Goal: Information Seeking & Learning: Learn about a topic

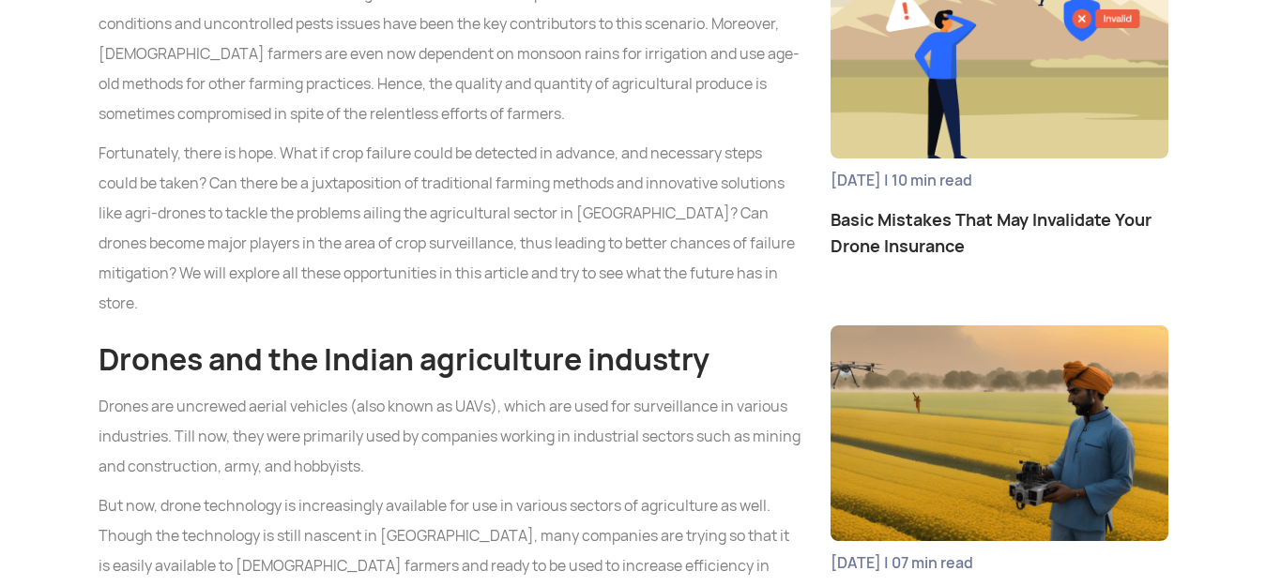
scroll to position [1314, 0]
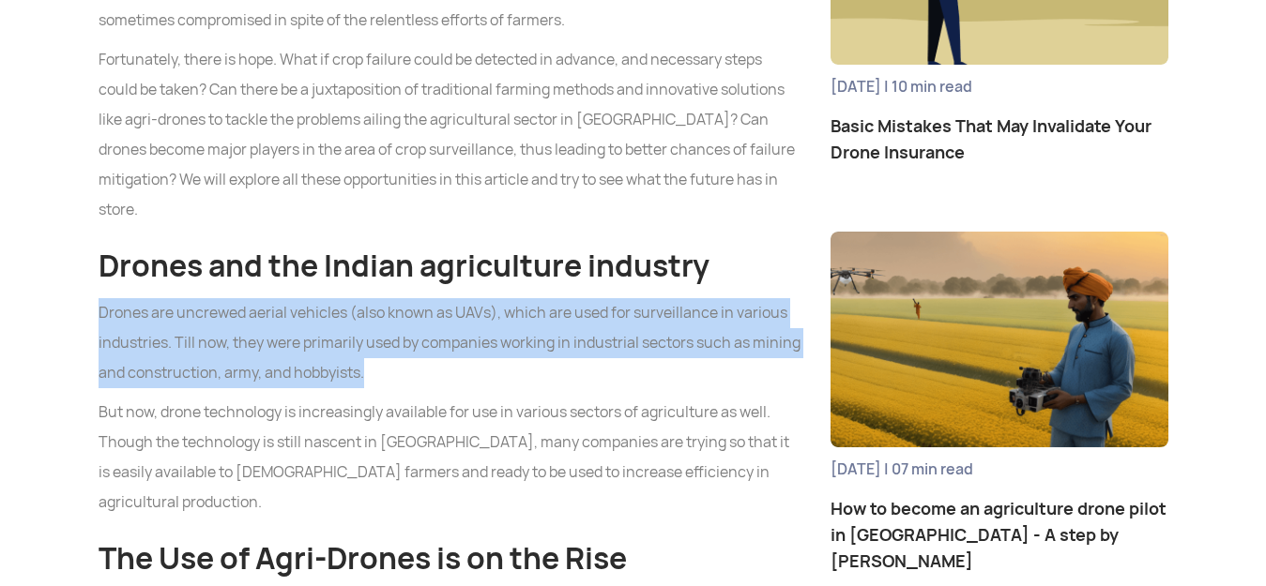
drag, startPoint x: 99, startPoint y: 216, endPoint x: 365, endPoint y: 278, distance: 273.6
click at [366, 298] on p "Drones are uncrewed aerial vehicles (also known as UAVs), which are used for su…" at bounding box center [451, 343] width 704 height 90
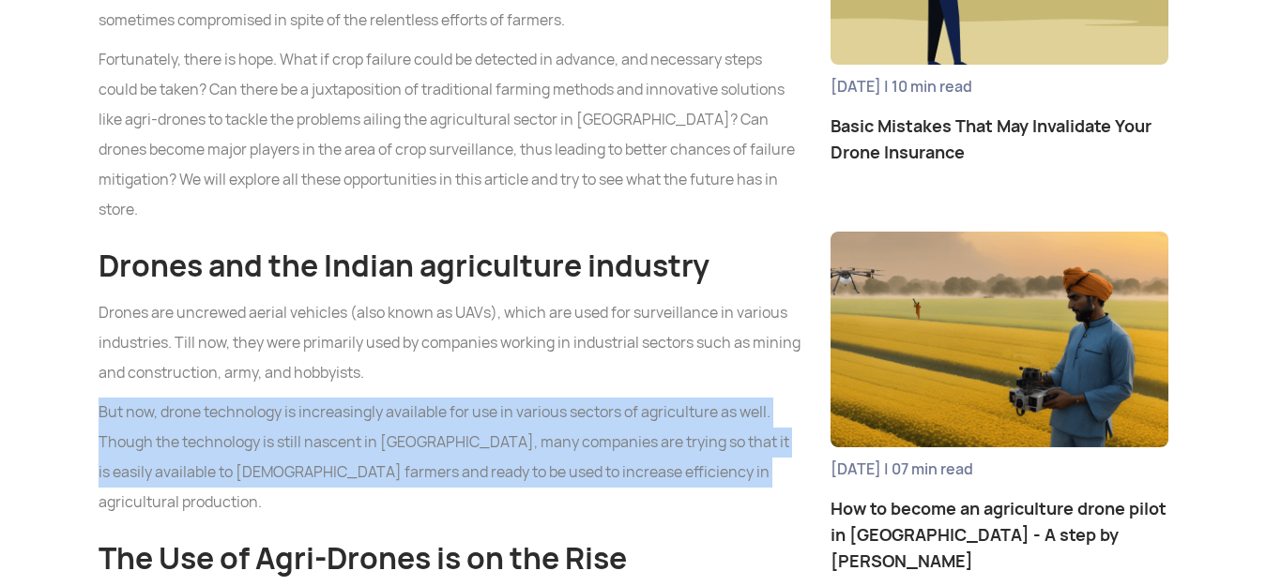
drag, startPoint x: 100, startPoint y: 312, endPoint x: 690, endPoint y: 378, distance: 593.0
click at [692, 398] on p "But now, drone technology is increasingly available for use in various sectors …" at bounding box center [451, 458] width 704 height 120
copy p "But now, drone technology is increasingly available for use in various sectors …"
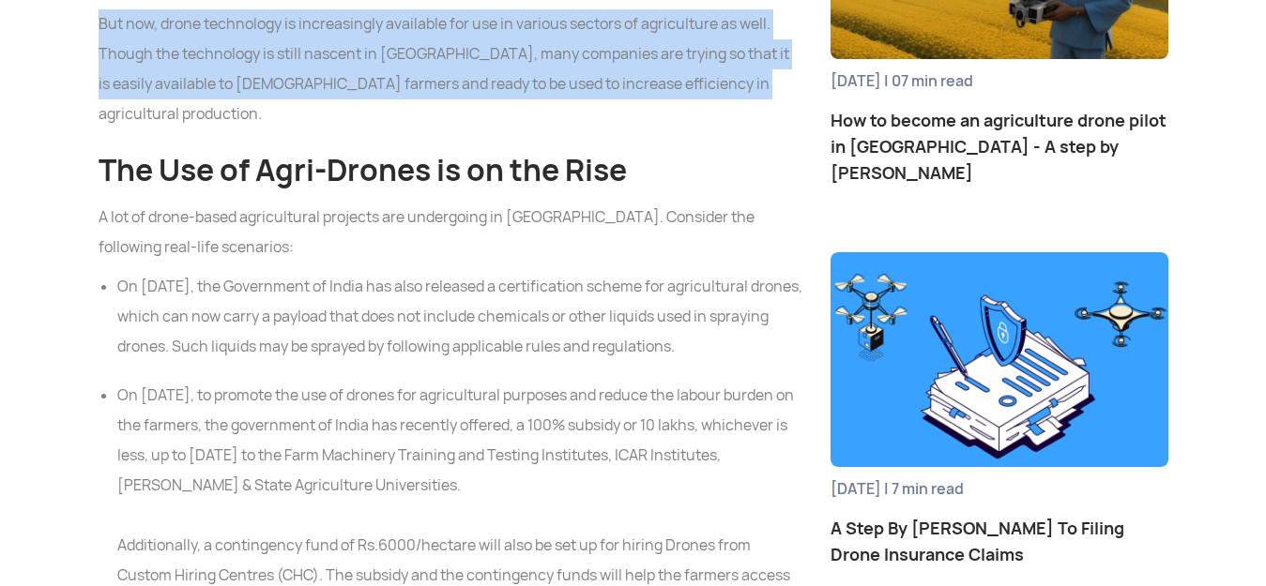
scroll to position [1689, 0]
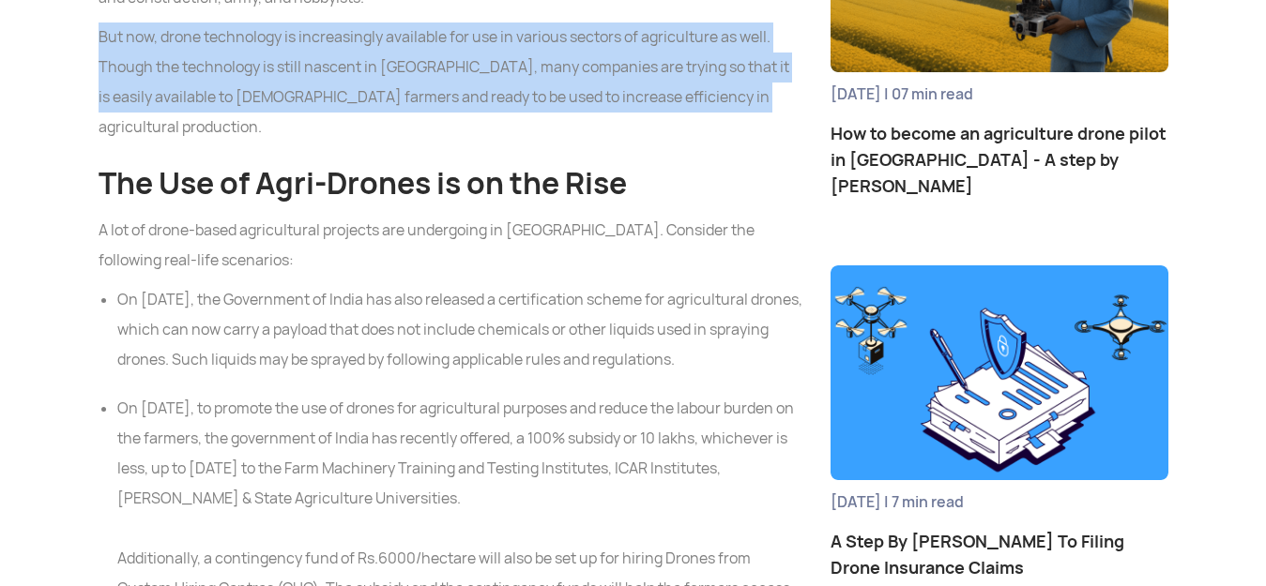
drag, startPoint x: 103, startPoint y: 51, endPoint x: 573, endPoint y: 366, distance: 566.0
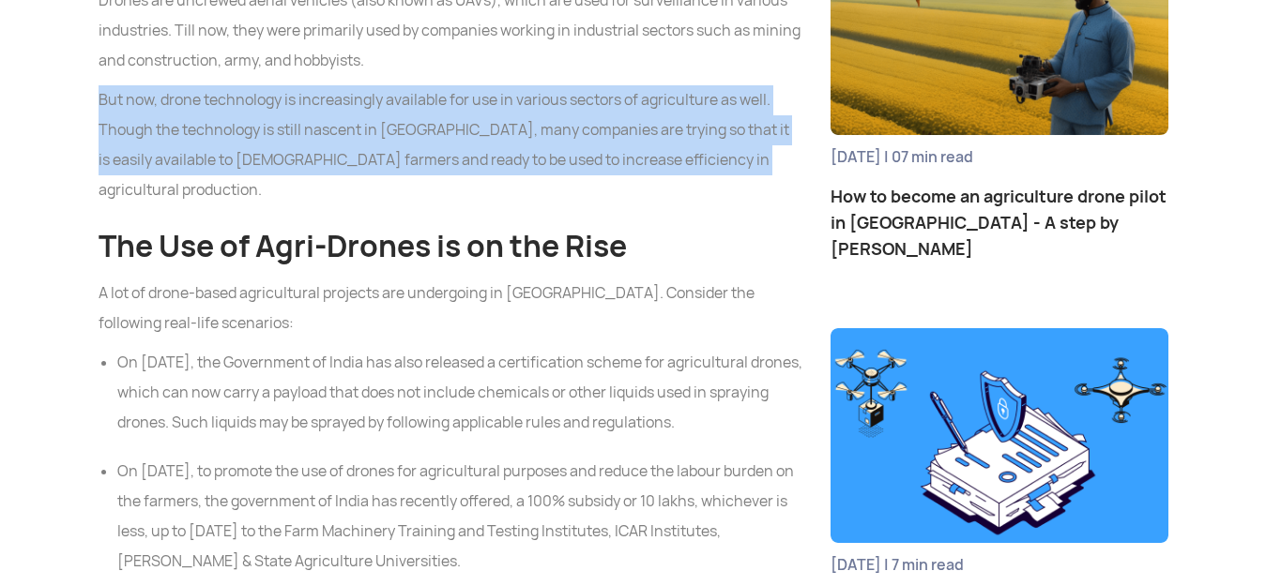
scroll to position [1595, 0]
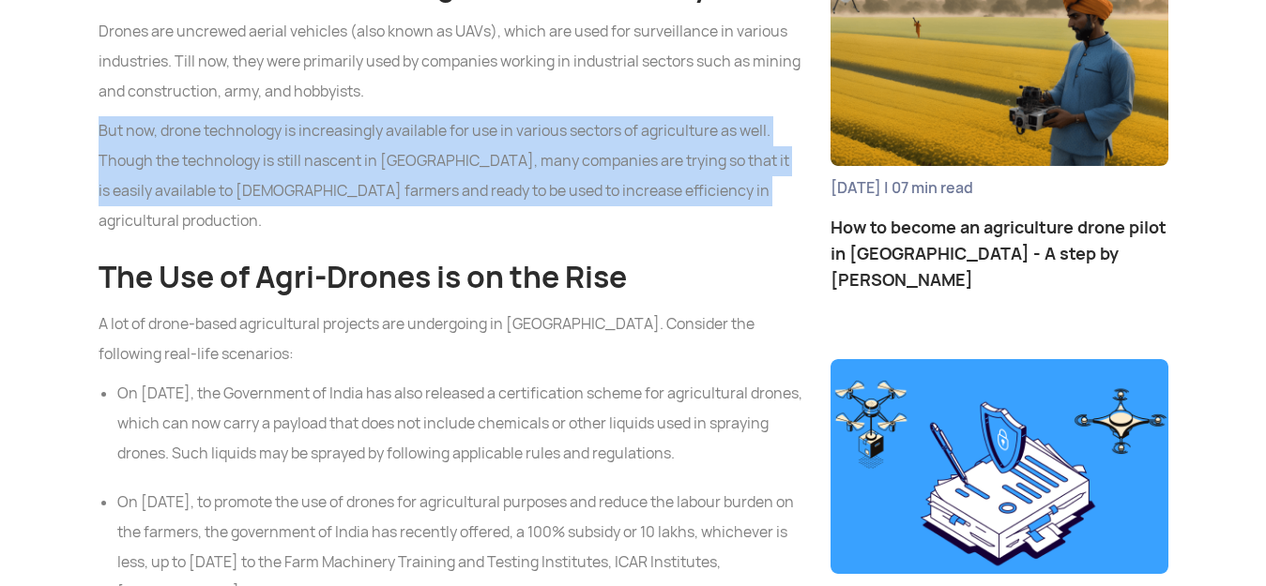
copy div "The Use of Agri-Drones is on the Rise A lot of drone-based agricultural project…"
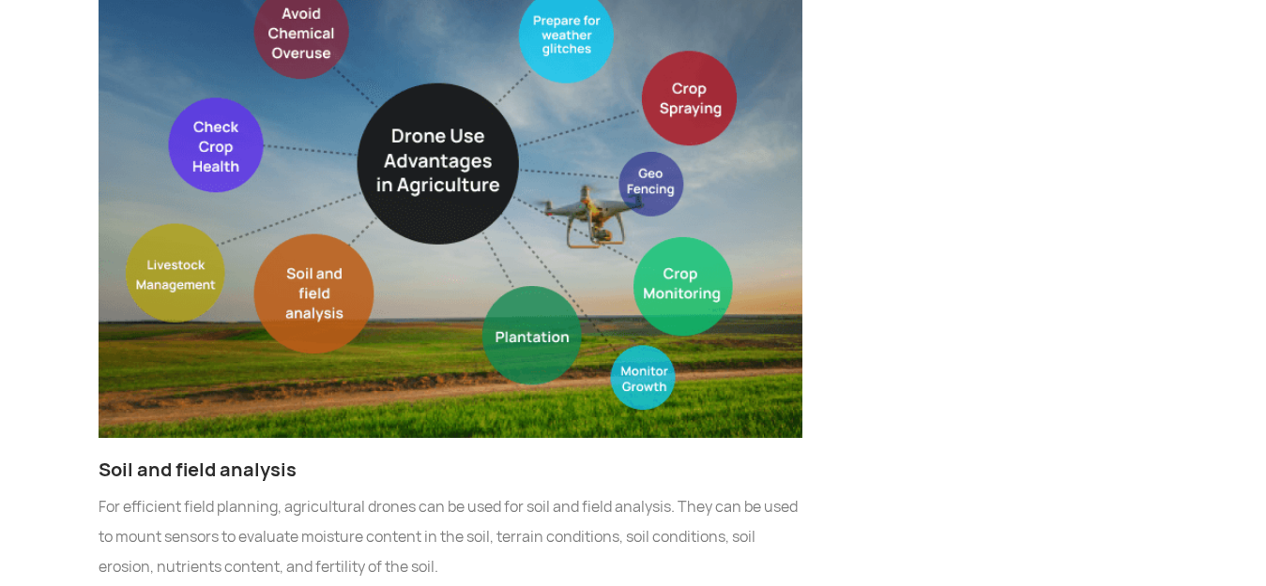
scroll to position [3472, 0]
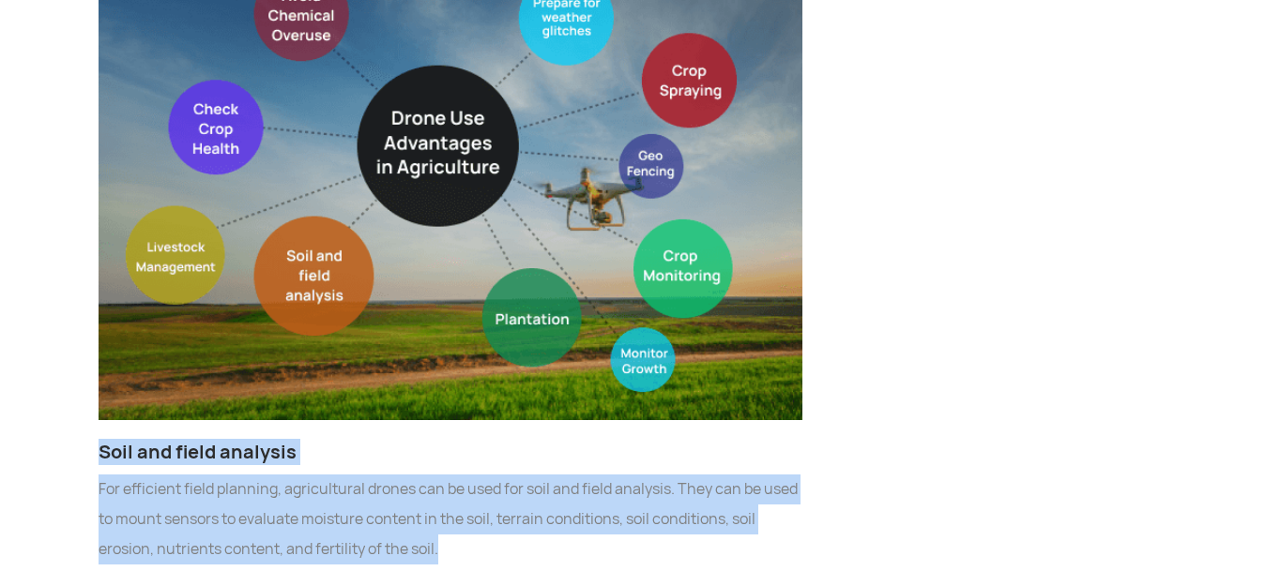
drag, startPoint x: 101, startPoint y: 297, endPoint x: 438, endPoint y: 390, distance: 349.4
copy div "Soil and field analysis For efficient field planning, agricultural drones can b…"
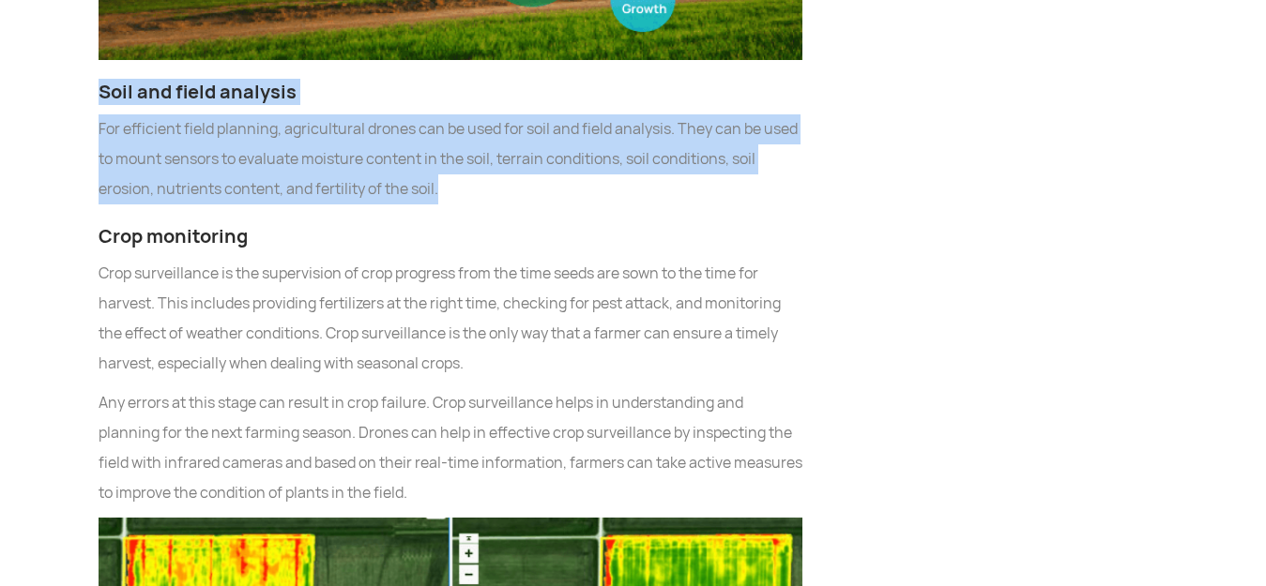
scroll to position [3847, 0]
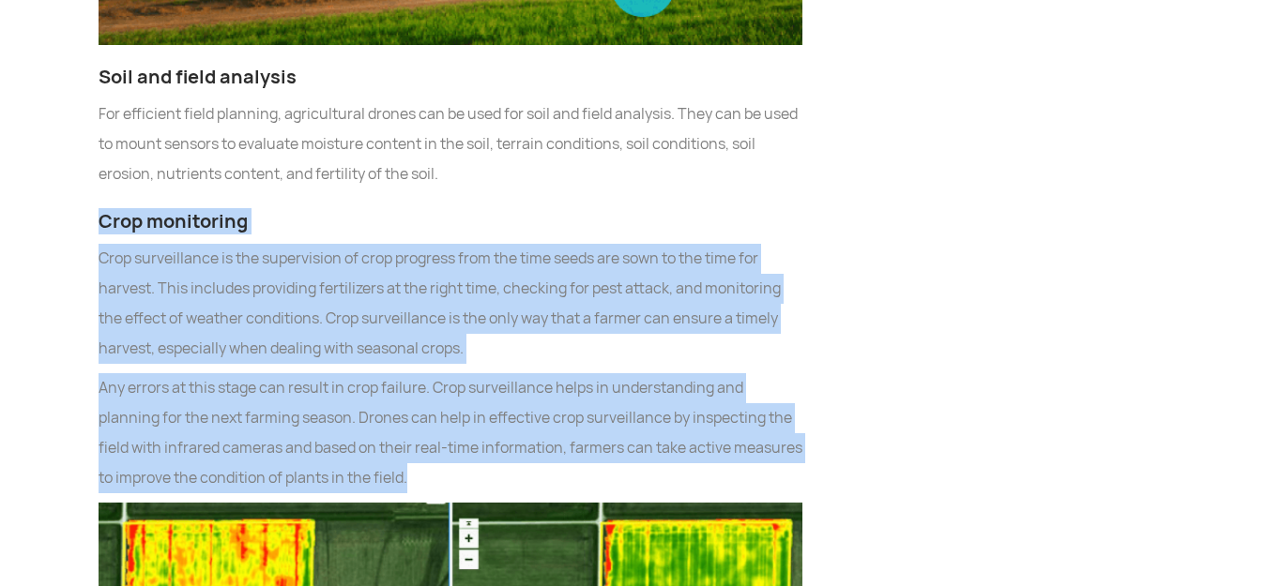
drag, startPoint x: 99, startPoint y: 64, endPoint x: 414, endPoint y: 315, distance: 403.3
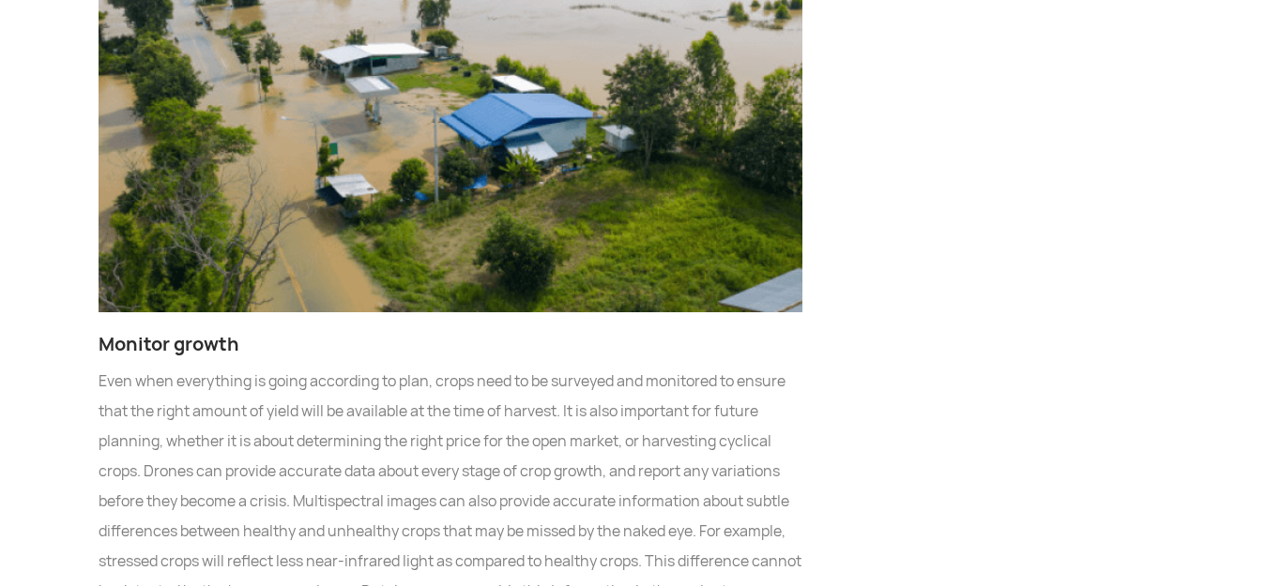
scroll to position [0, 0]
